Goal: Transaction & Acquisition: Purchase product/service

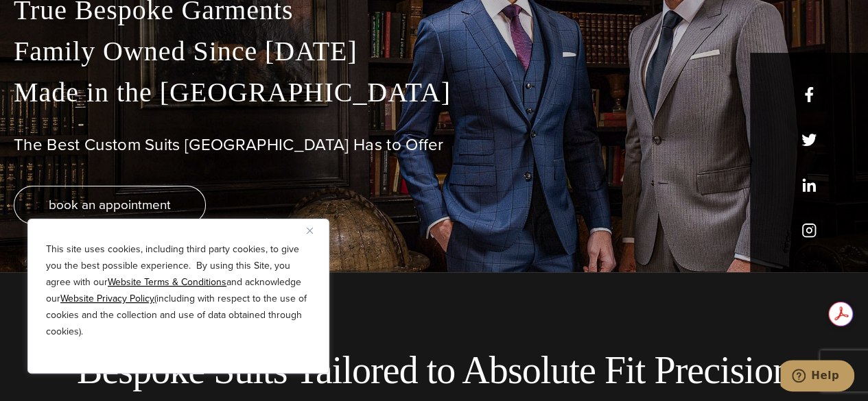
click at [305, 233] on div "This site uses cookies, including third party cookies, to give you the best pos…" at bounding box center [178, 296] width 302 height 155
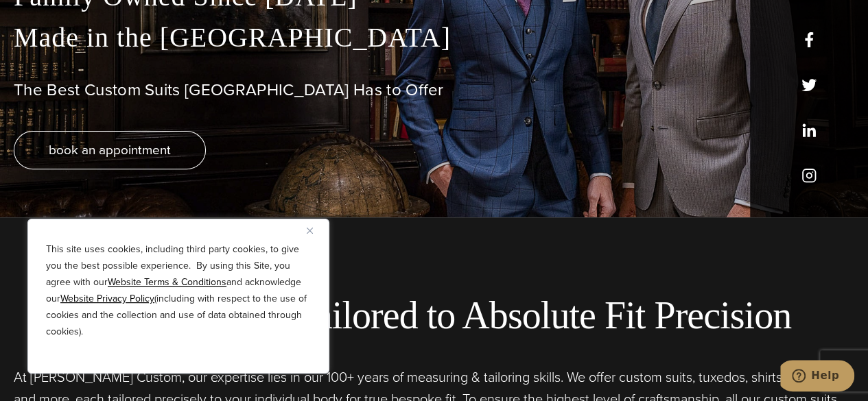
scroll to position [188, 0]
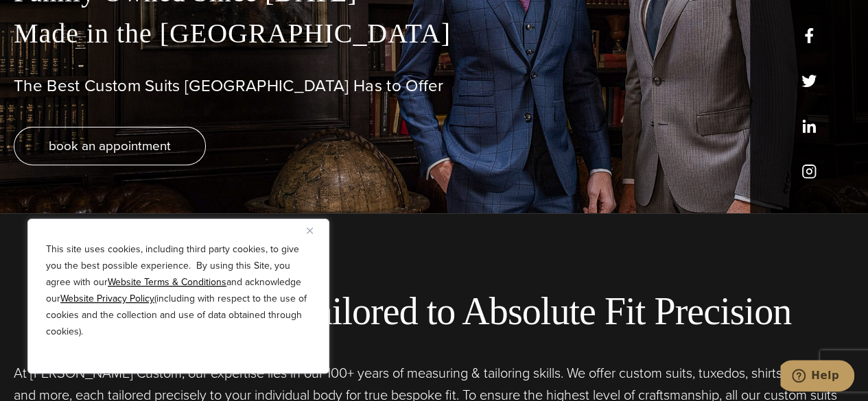
click at [311, 230] on img "Close" at bounding box center [310, 231] width 6 height 6
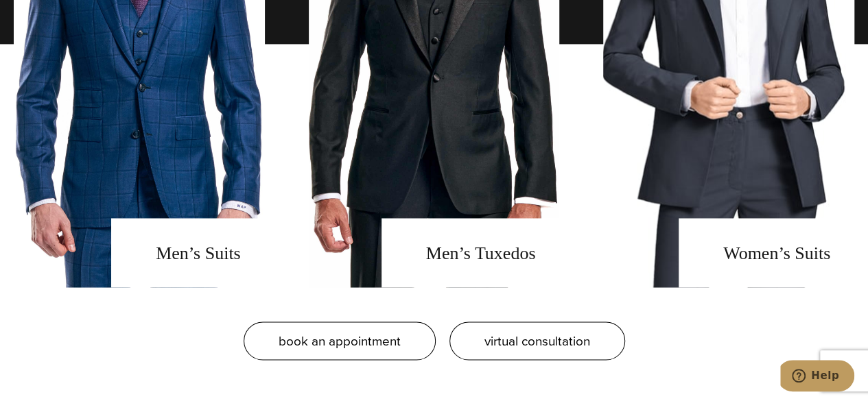
scroll to position [1066, 0]
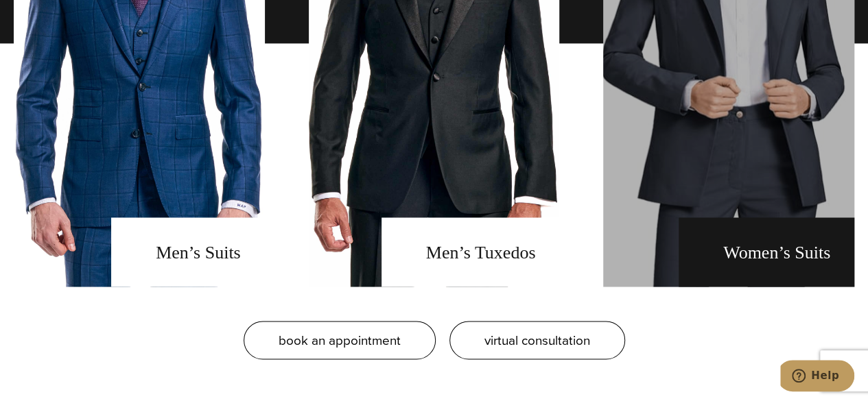
click at [613, 175] on link "Women's Suits" at bounding box center [728, 43] width 251 height 487
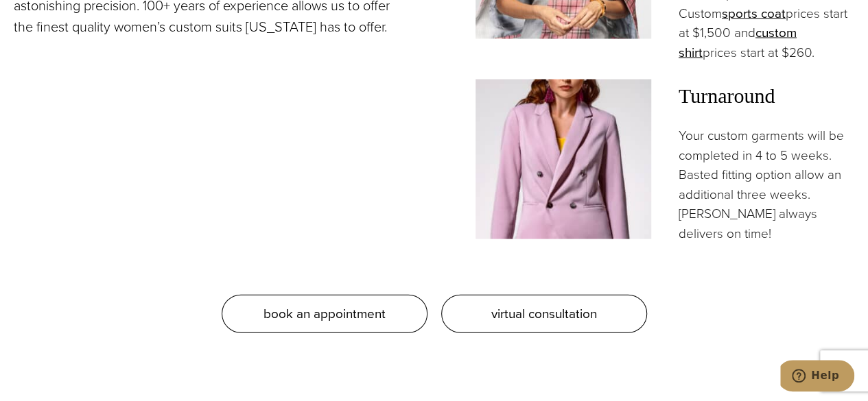
scroll to position [1340, 0]
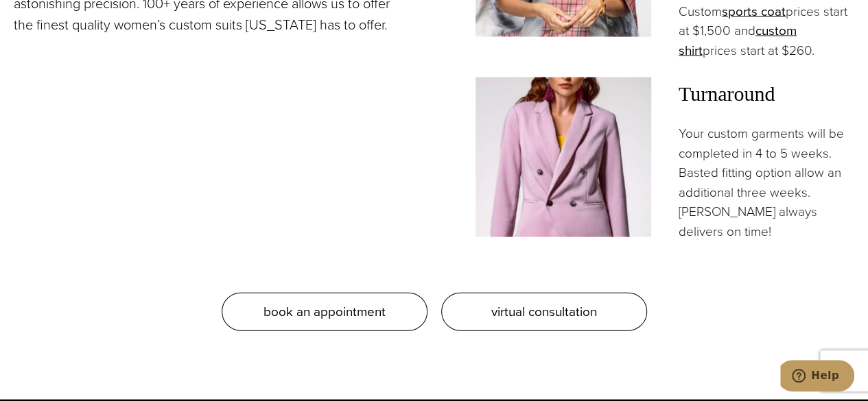
click at [573, 138] on img at bounding box center [563, 158] width 176 height 160
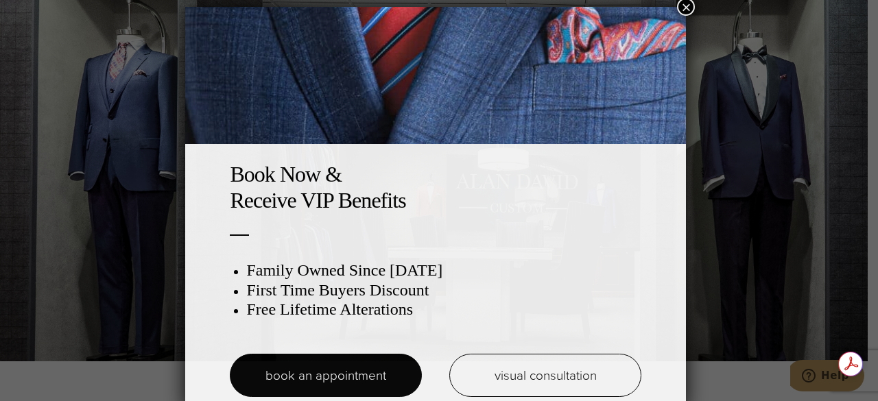
scroll to position [7, 0]
